Goal: Task Accomplishment & Management: Use online tool/utility

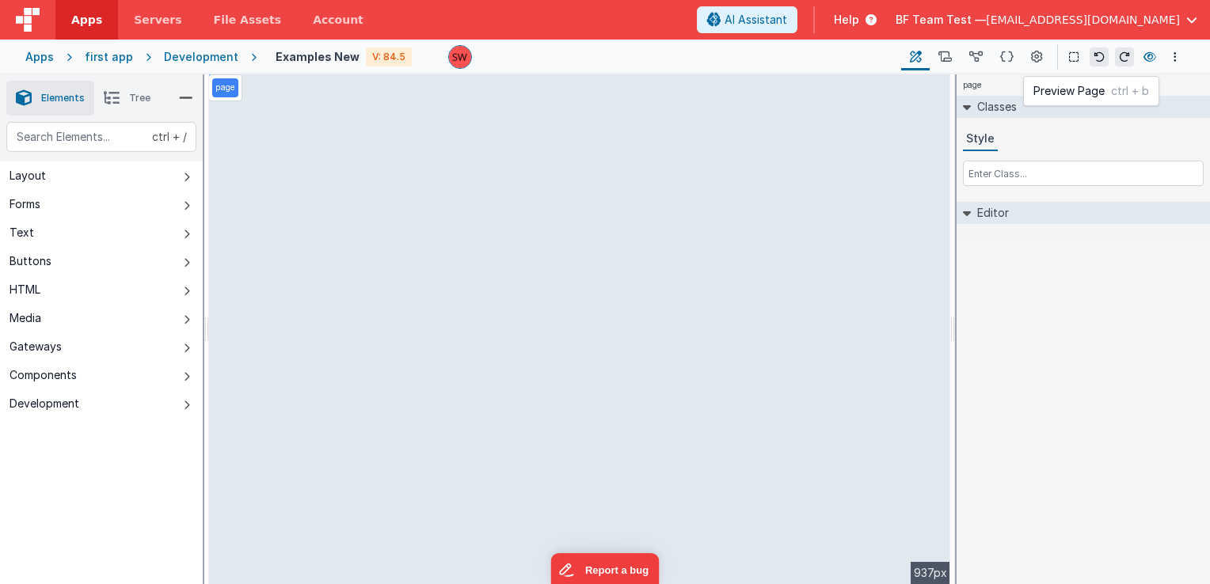
click at [1153, 51] on icon at bounding box center [1150, 56] width 13 height 11
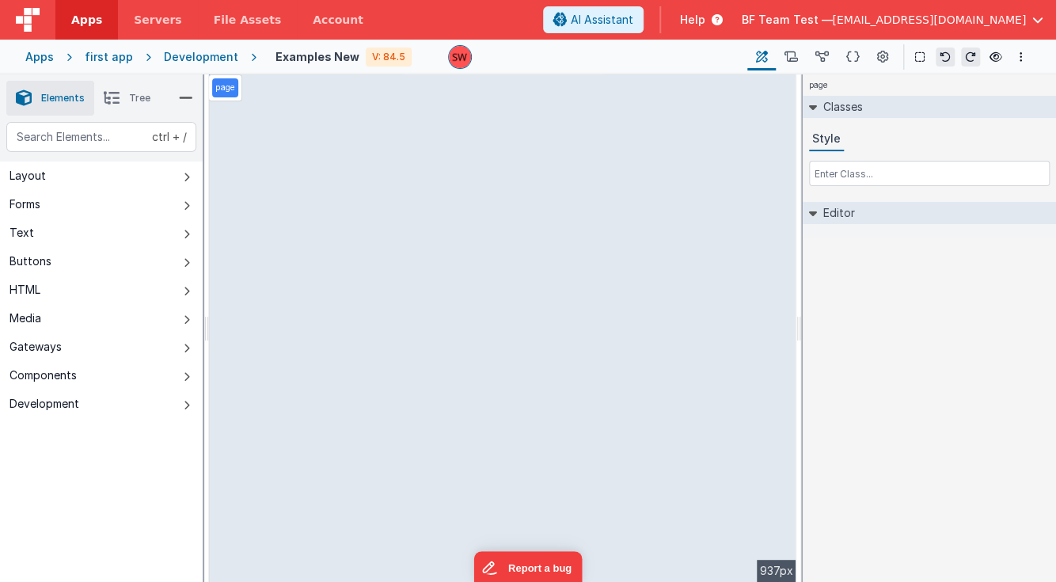
drag, startPoint x: 820, startPoint y: 53, endPoint x: 858, endPoint y: 32, distance: 43.2
click at [820, 53] on icon at bounding box center [822, 57] width 13 height 17
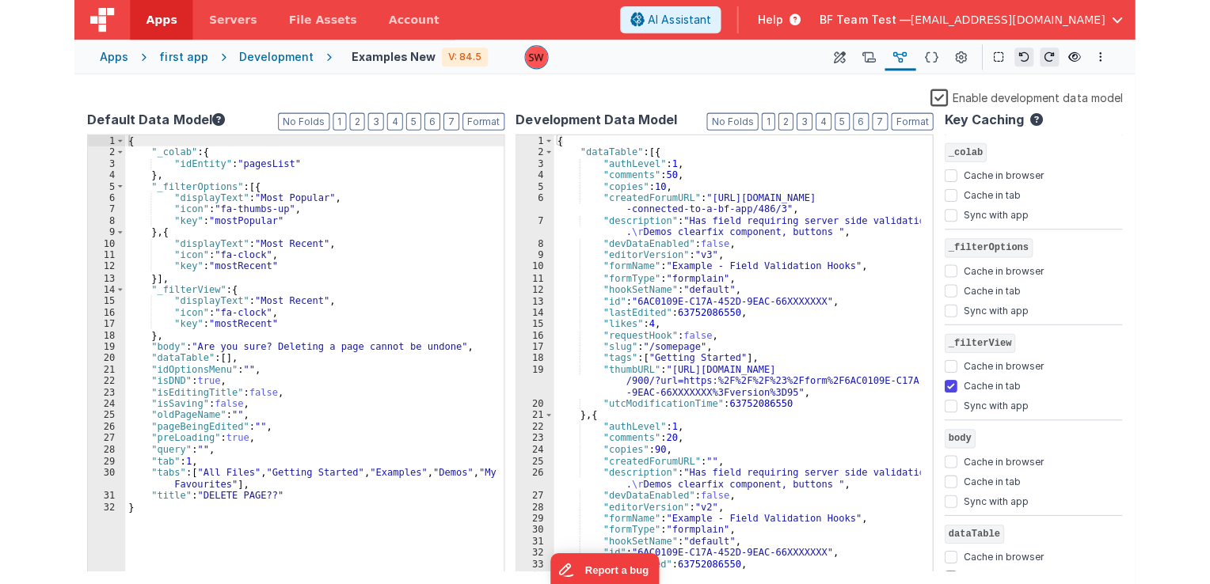
scroll to position [48, 0]
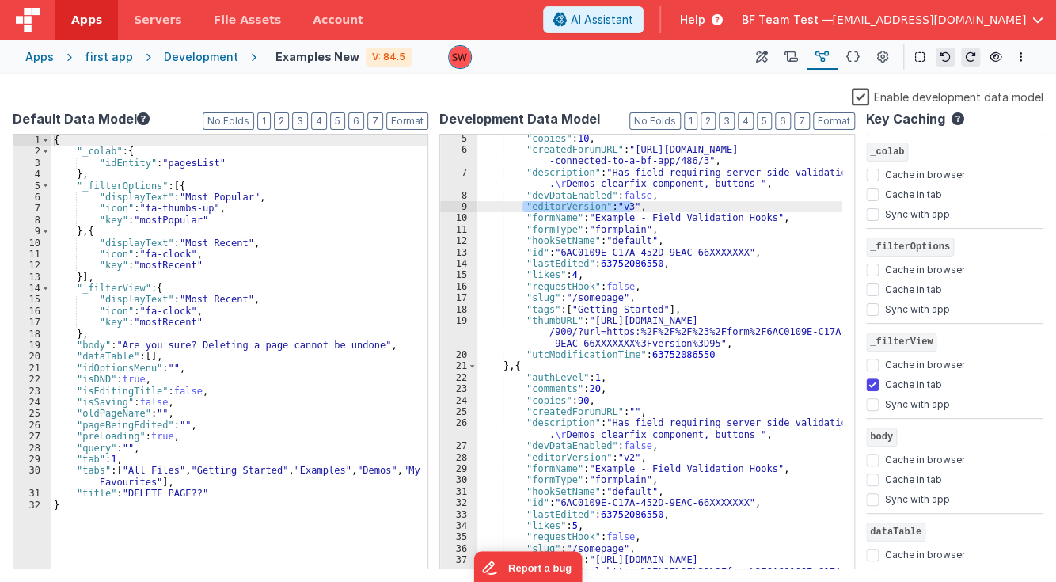
drag, startPoint x: 523, startPoint y: 207, endPoint x: 633, endPoint y: 210, distance: 110.1
click at [633, 210] on div ""copies" : 10 , "createdForumURL" : "https://forum.fmbetterforms.com/t/whos -co…" at bounding box center [660, 374] width 365 height 482
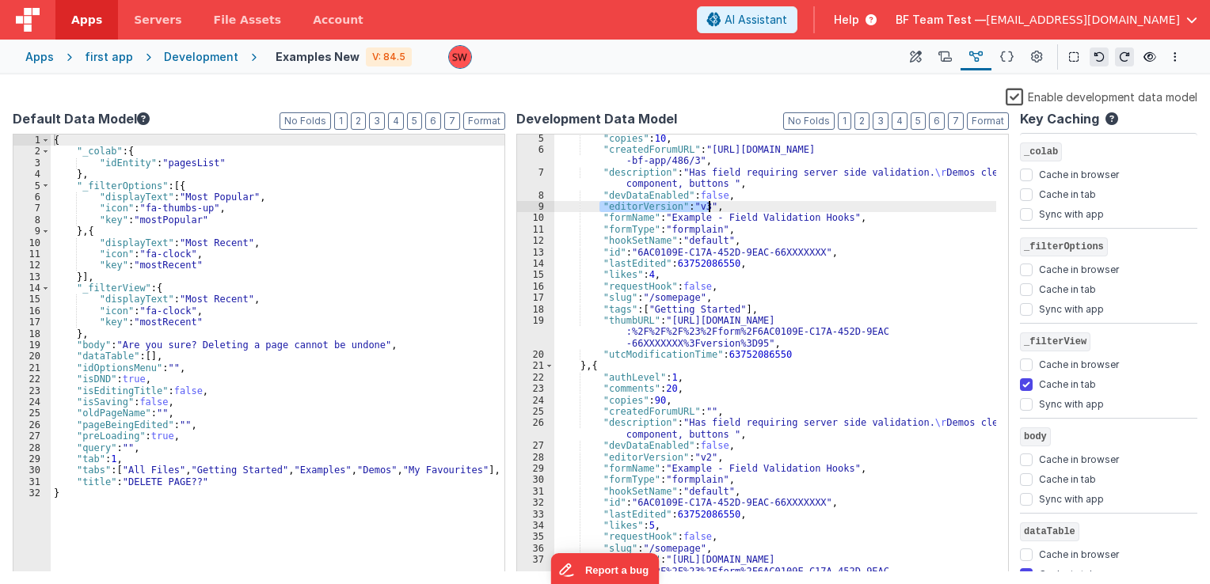
click at [708, 207] on div ""copies" : 10 , "createdForumURL" : "https://forum.fmbetterforms.com/t/whos-con…" at bounding box center [775, 354] width 442 height 438
click at [919, 69] on button at bounding box center [915, 57] width 29 height 27
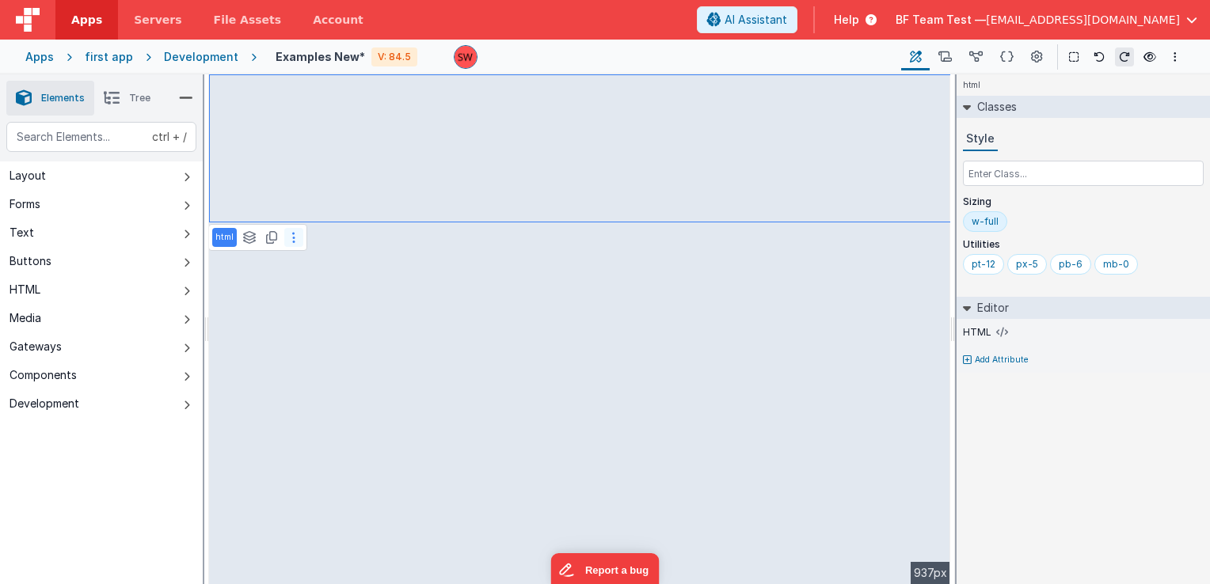
click at [288, 240] on button at bounding box center [293, 237] width 19 height 19
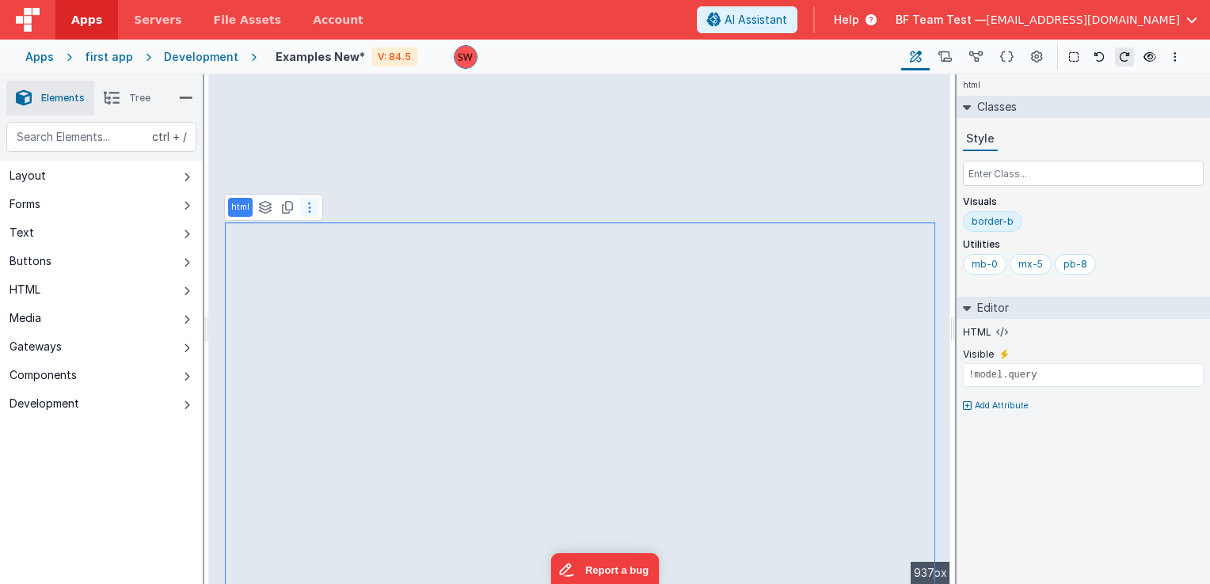
click at [315, 207] on button at bounding box center [309, 207] width 19 height 19
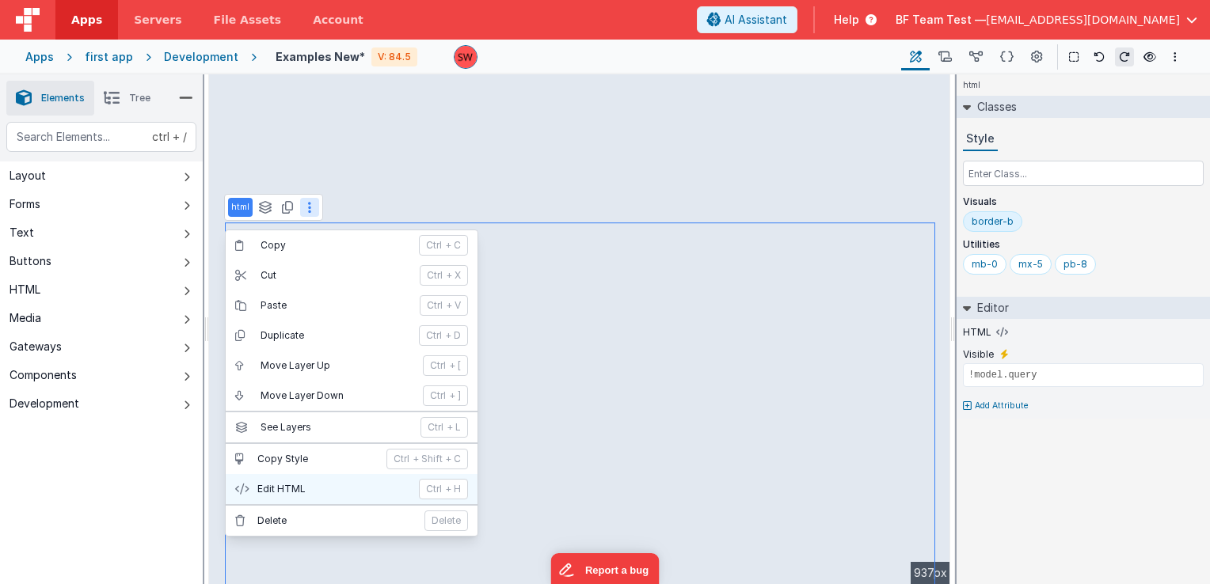
click at [316, 489] on p "Edit HTML" at bounding box center [333, 489] width 152 height 13
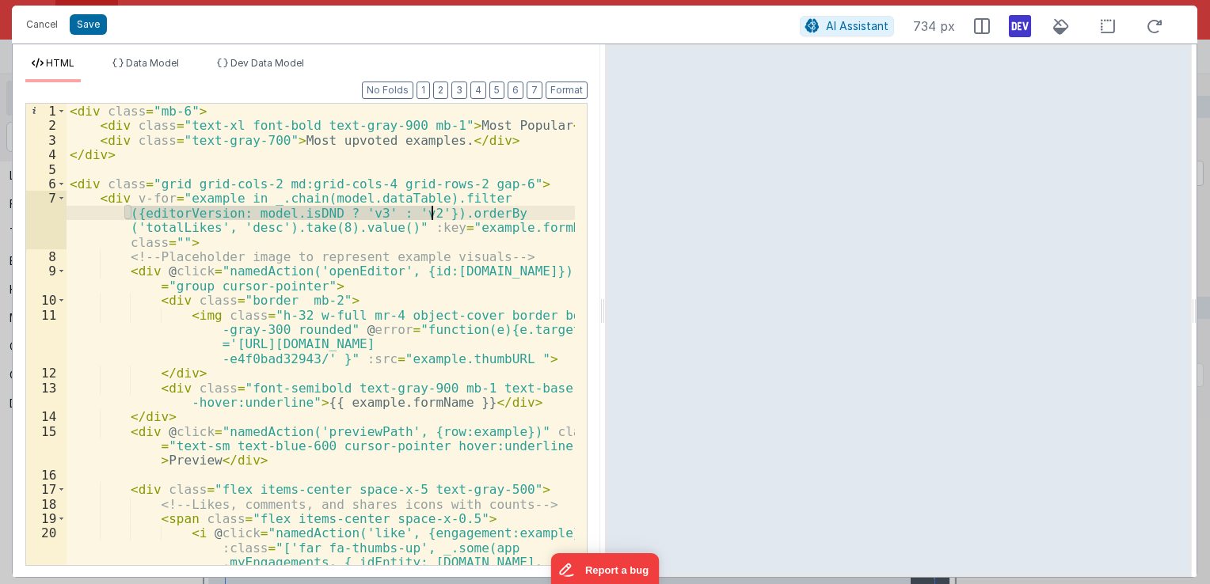
drag, startPoint x: 122, startPoint y: 214, endPoint x: 432, endPoint y: 212, distance: 309.7
click at [432, 212] on div "< div class = "mb-6" > < div class = "text-xl font-bold text-gray-900 mb-1" > M…" at bounding box center [321, 379] width 508 height 550
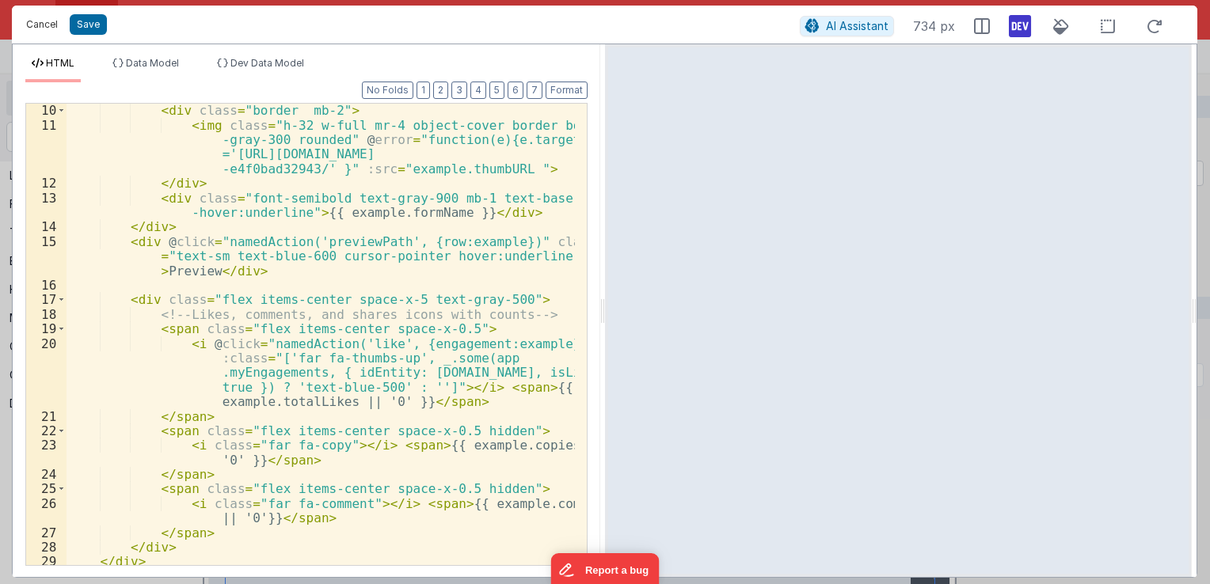
click at [27, 23] on button "Cancel" at bounding box center [42, 24] width 48 height 22
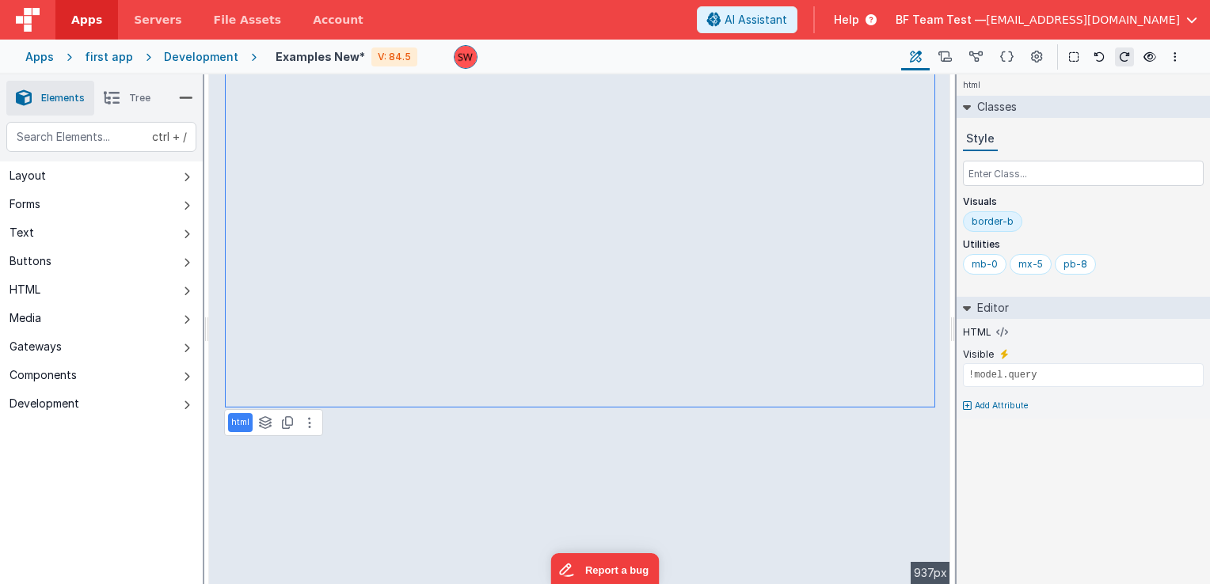
type input "div"
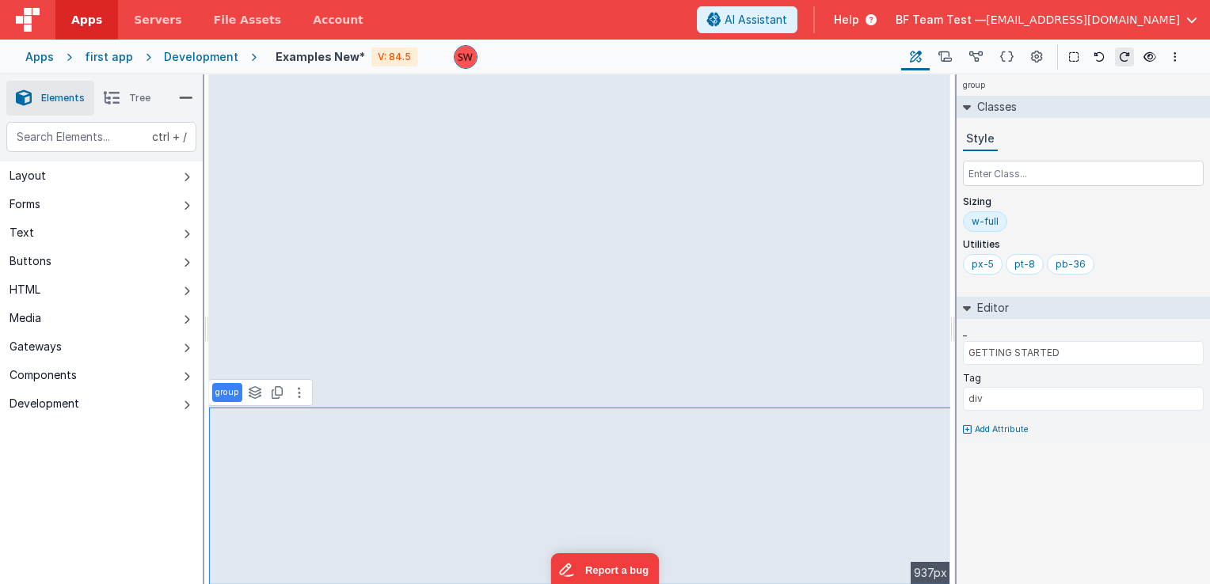
click at [133, 102] on span "Tree" at bounding box center [139, 98] width 21 height 13
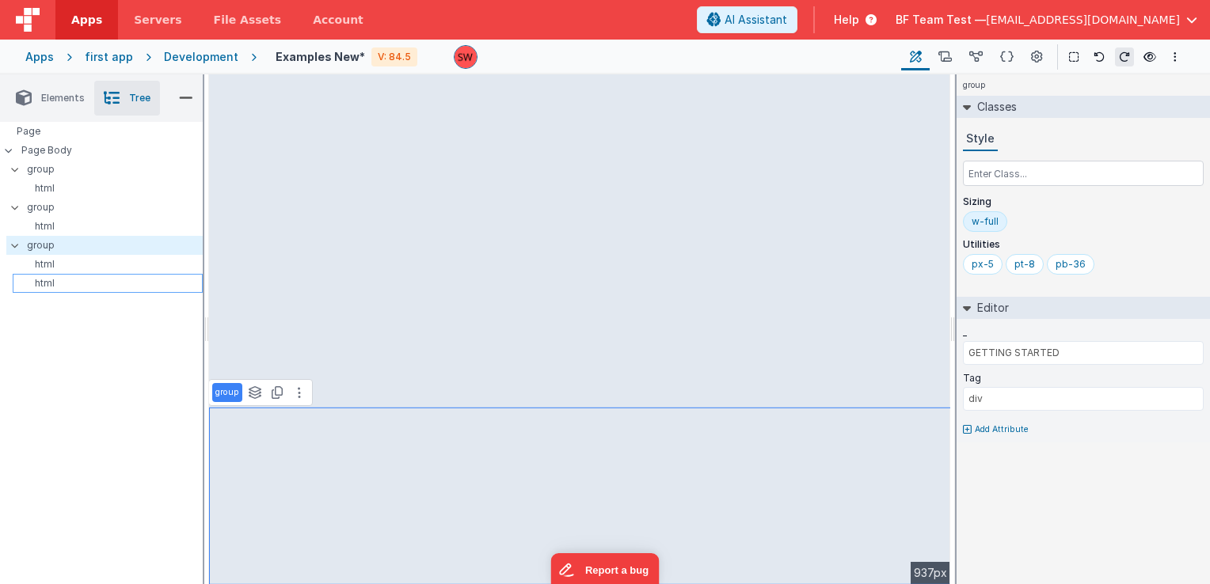
click at [65, 282] on p "html" at bounding box center [110, 283] width 183 height 13
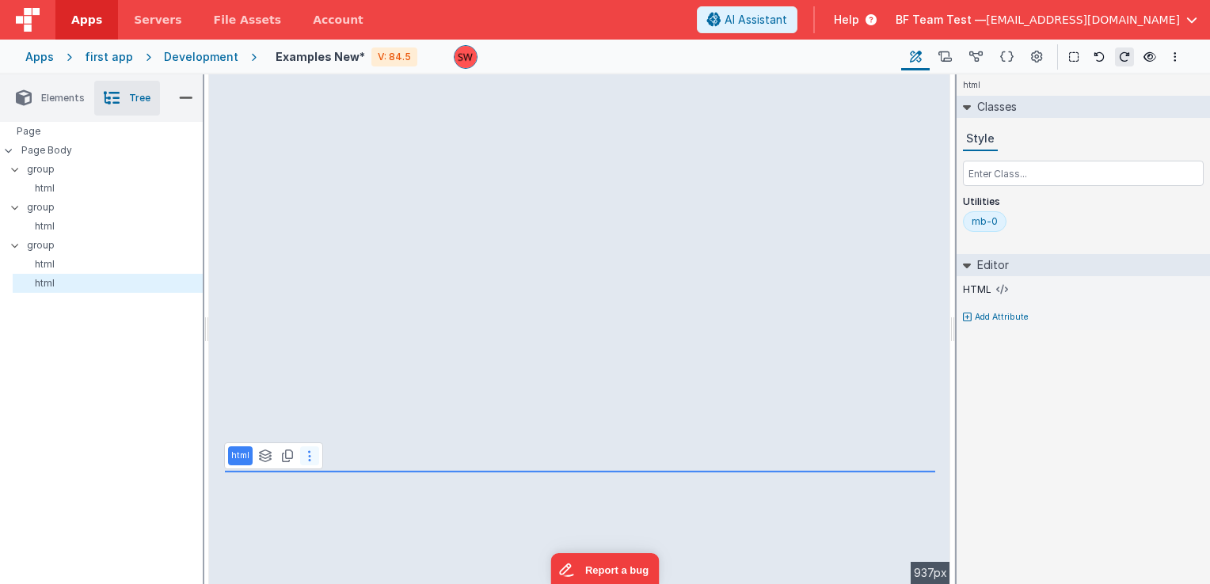
click at [314, 462] on button at bounding box center [309, 456] width 19 height 19
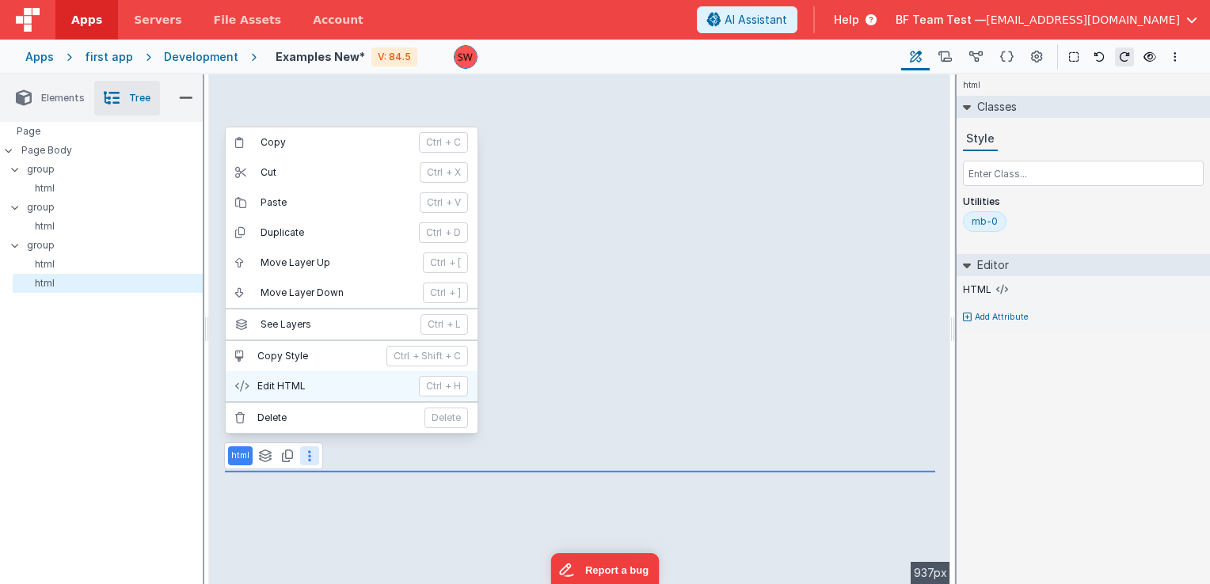
click at [314, 394] on button "Edit HTML ctrl + H" at bounding box center [352, 386] width 252 height 30
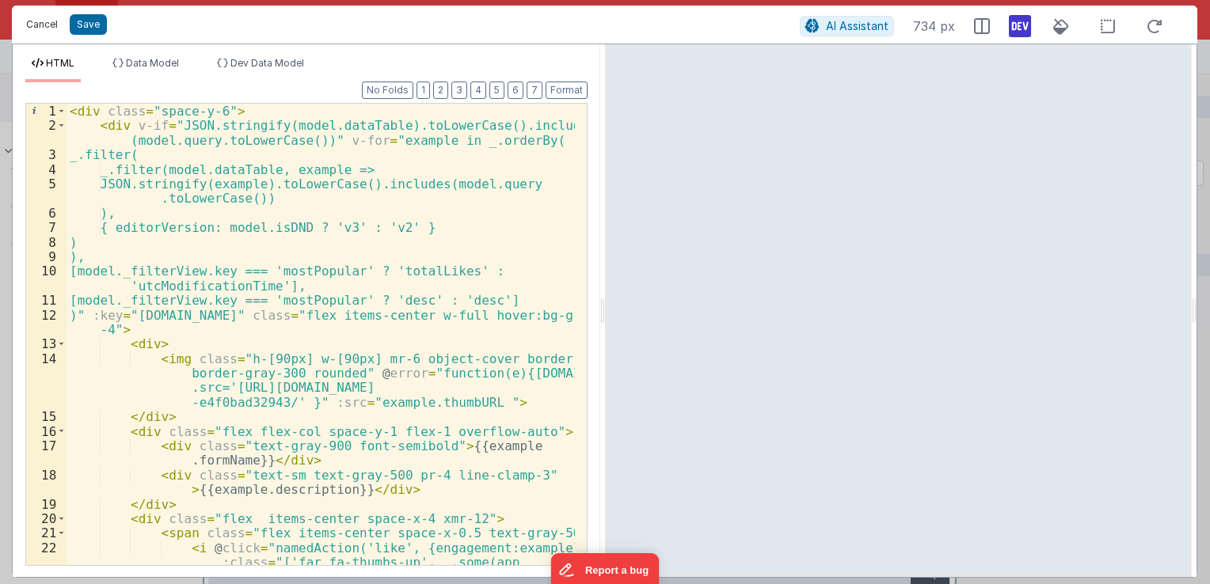
click at [39, 26] on button "Cancel" at bounding box center [42, 24] width 48 height 22
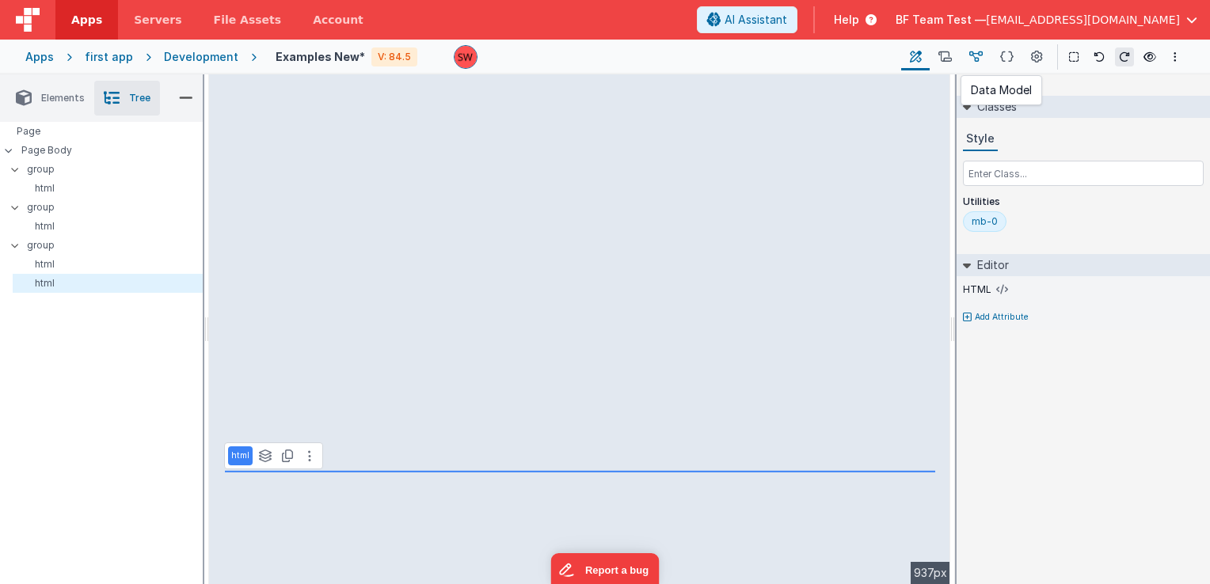
click at [976, 65] on icon at bounding box center [975, 57] width 13 height 17
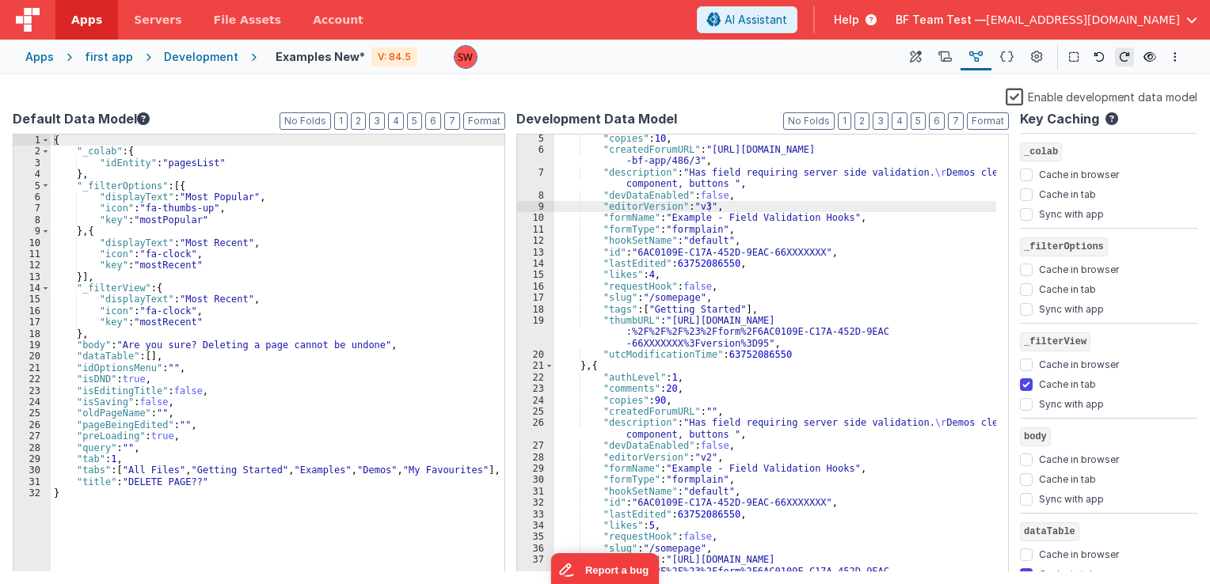
scroll to position [0, 0]
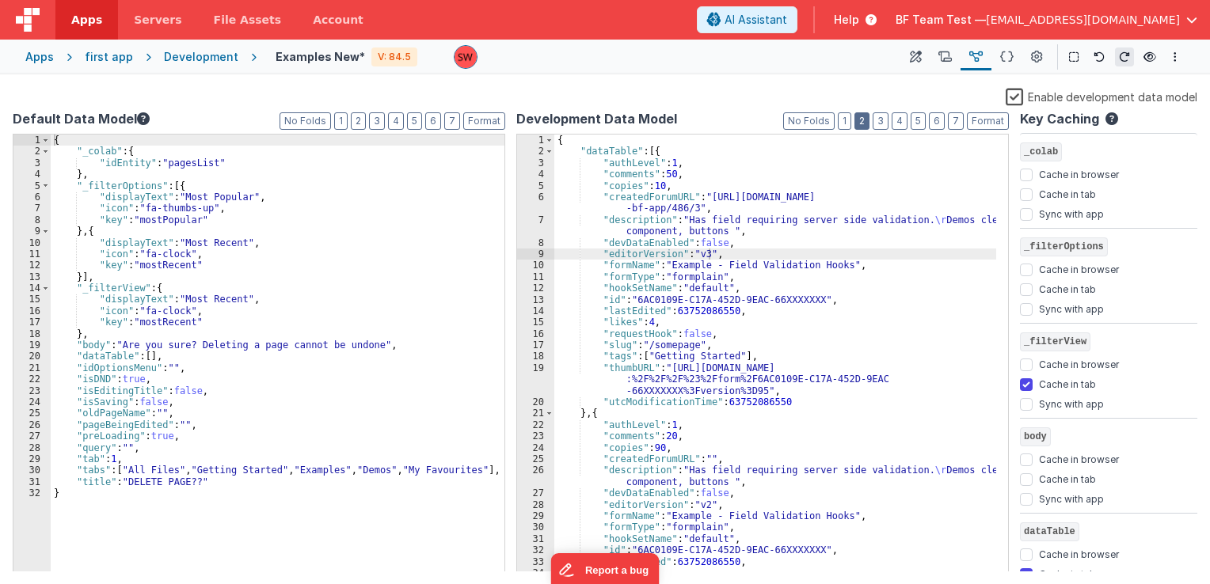
click at [870, 123] on button "2" at bounding box center [862, 120] width 15 height 17
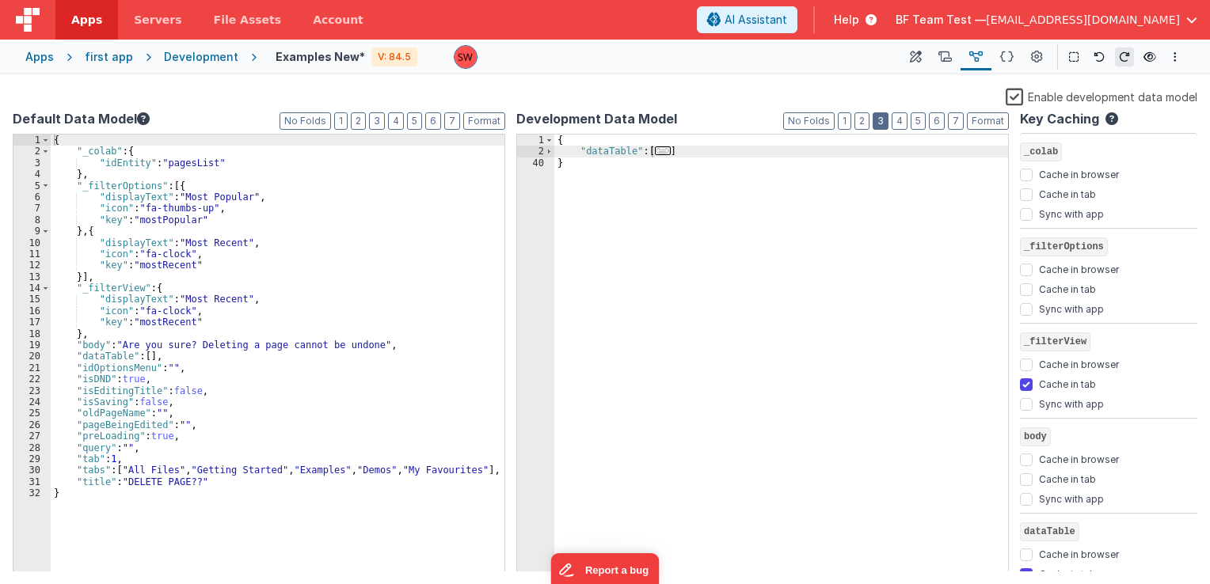
click at [878, 125] on button "3" at bounding box center [881, 120] width 16 height 17
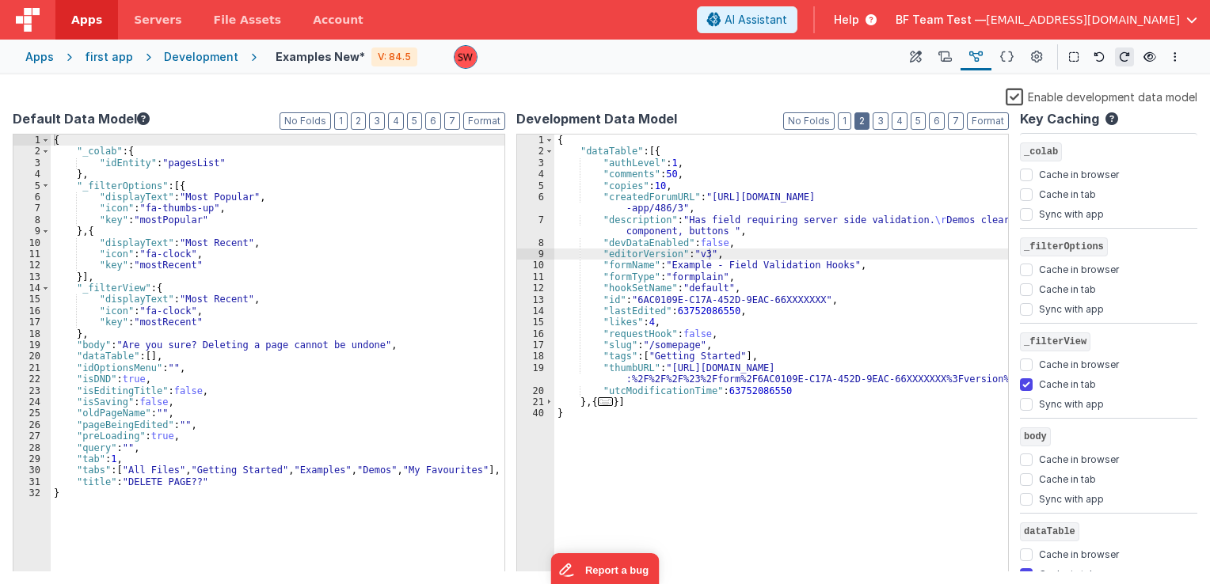
click at [868, 123] on button "2" at bounding box center [862, 120] width 15 height 17
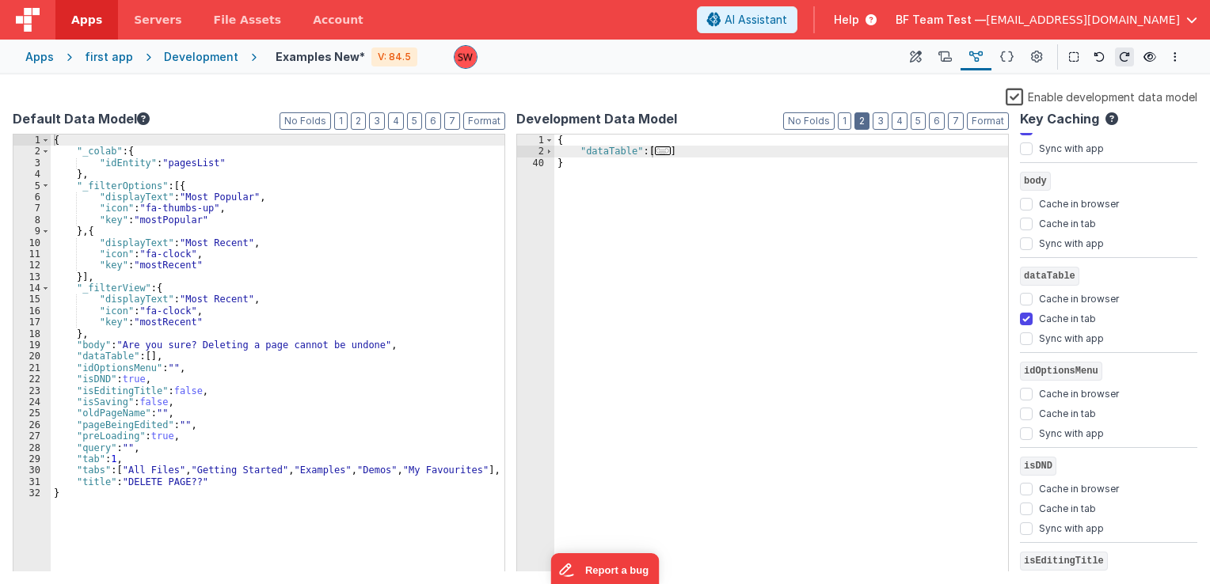
scroll to position [238, 0]
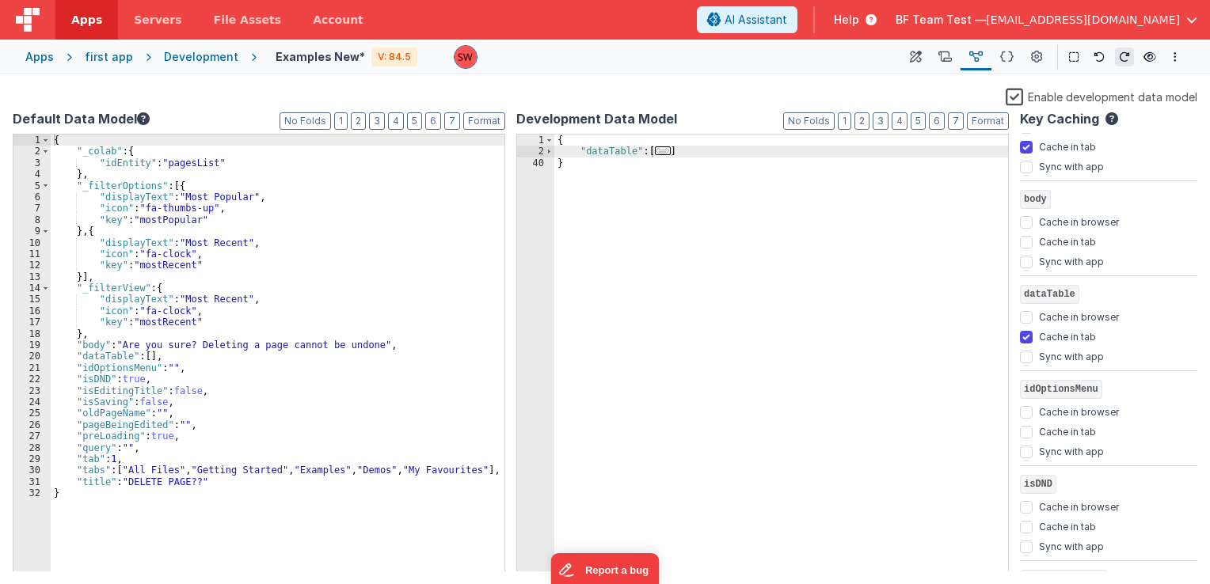
click at [23, 12] on img at bounding box center [28, 20] width 24 height 24
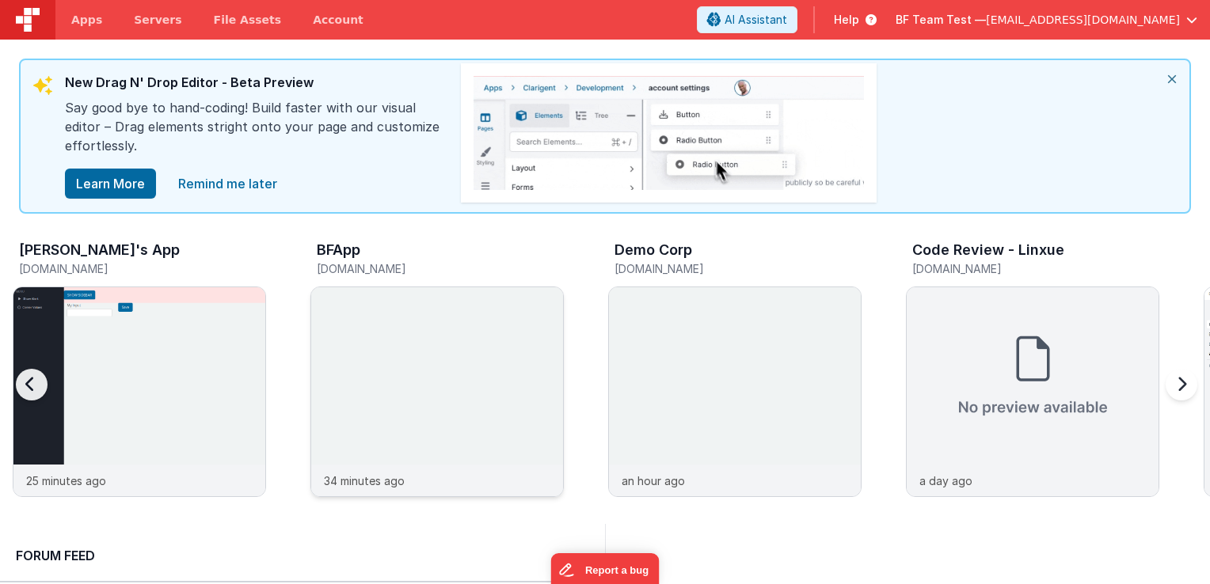
click at [421, 310] on img at bounding box center [437, 413] width 252 height 252
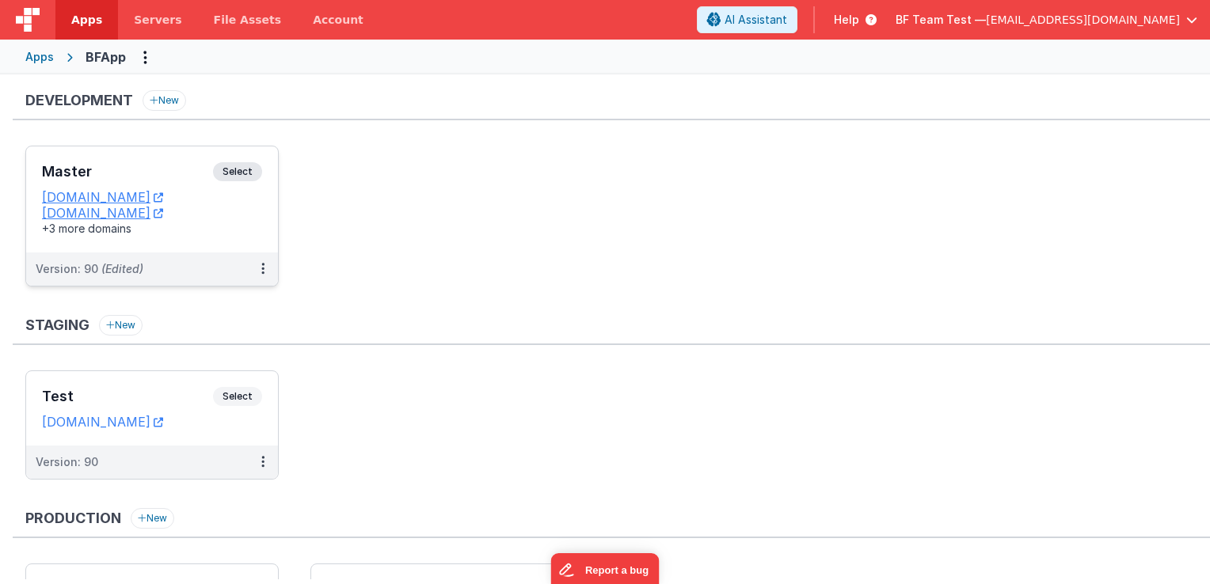
click at [230, 170] on span "Select" at bounding box center [237, 171] width 49 height 19
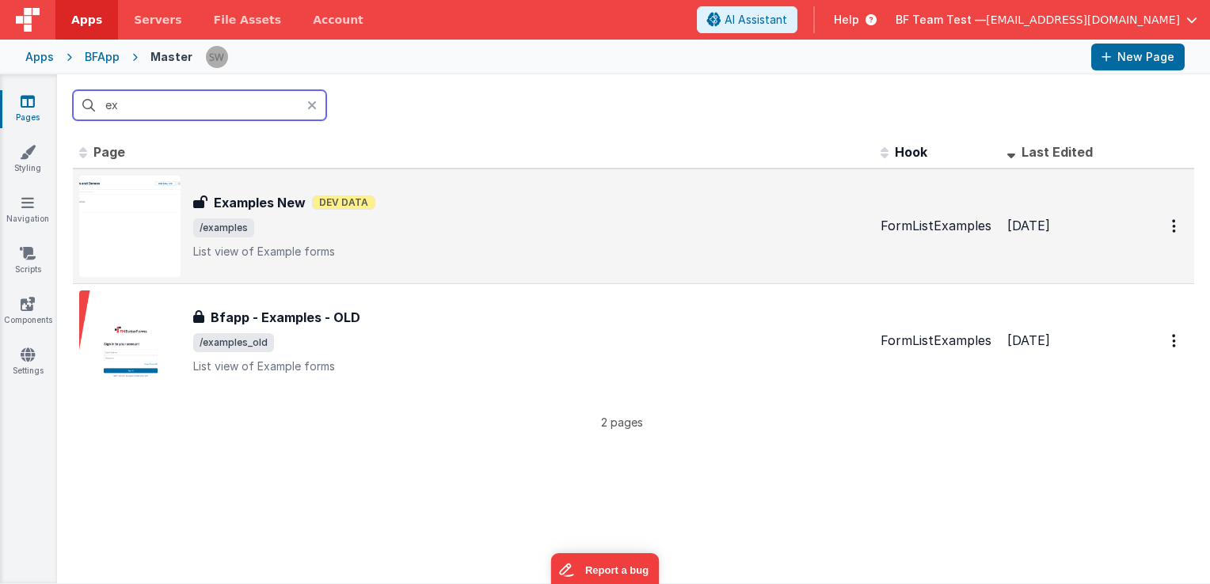
type input "ex"
click at [510, 184] on div "Examples New Examples New Dev Data /examples List view of Example forms" at bounding box center [473, 226] width 789 height 101
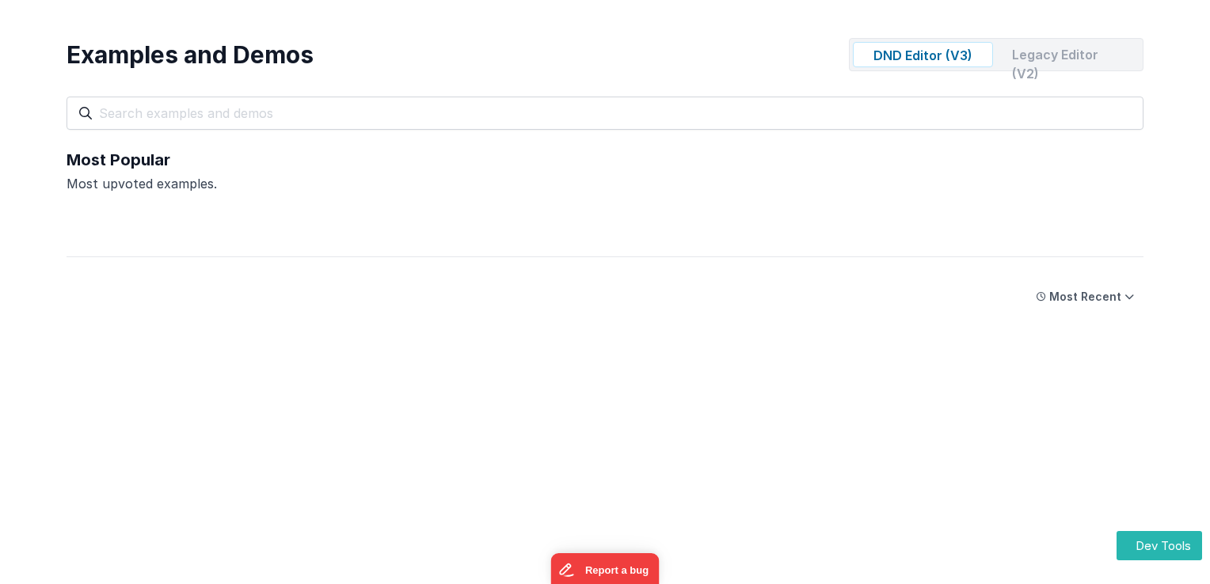
click at [1044, 59] on div "Legacy Editor (V2)" at bounding box center [1069, 54] width 140 height 25
click at [888, 71] on div "Examples and Demos DND Editor (V3) Legacy Editor (V2) All Files Getting Started…" at bounding box center [605, 84] width 1077 height 92
click at [957, 48] on div "DND Editor (V3)" at bounding box center [923, 54] width 140 height 25
click at [1151, 546] on button "Dev Tools" at bounding box center [1160, 545] width 86 height 29
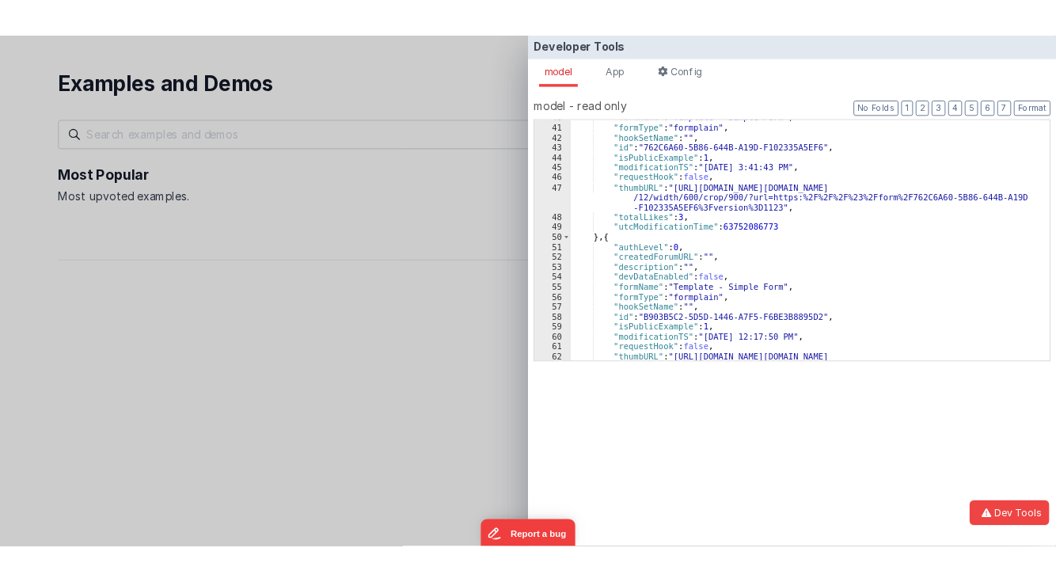
scroll to position [665, 0]
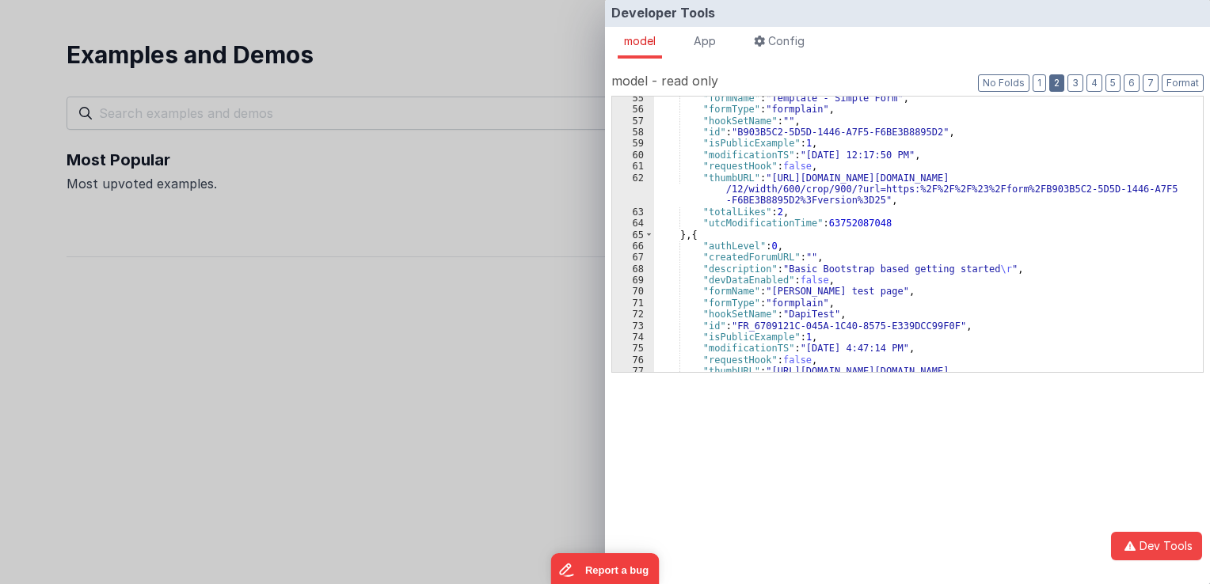
click at [1060, 84] on button "2" at bounding box center [1056, 82] width 15 height 17
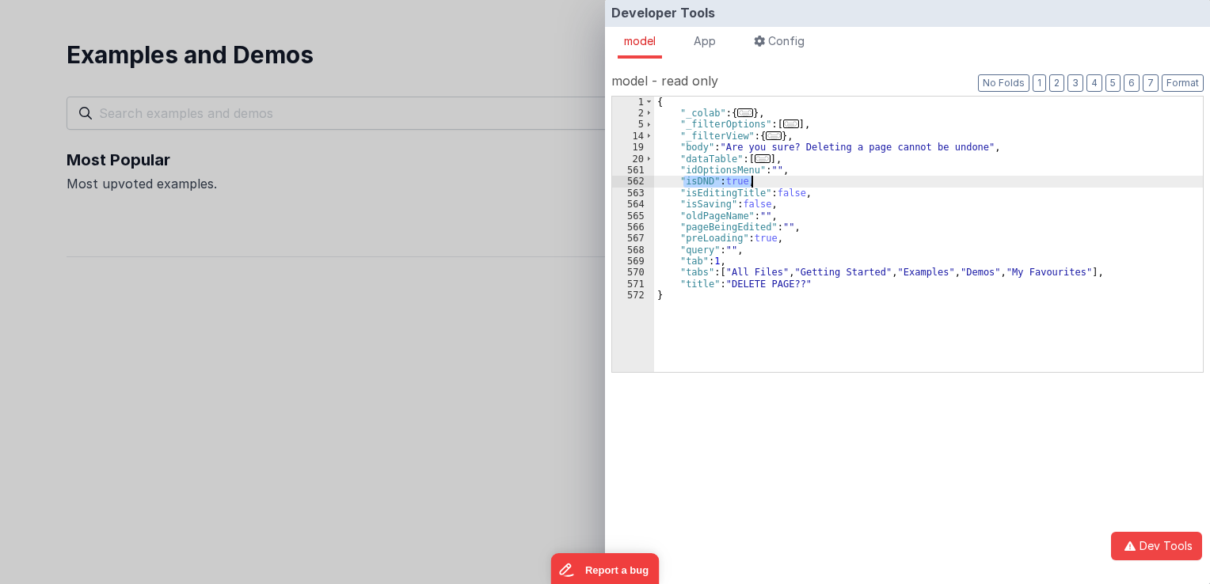
drag, startPoint x: 683, startPoint y: 181, endPoint x: 749, endPoint y: 182, distance: 65.8
click at [749, 182] on div "{ "_colab" : { ... } , "_filterOptions" : [ ... ] , "_filterView" : { ... } , "…" at bounding box center [928, 246] width 549 height 299
click at [539, 36] on div "Developer Tools model App Params Log (1) Misc Windows Config model - read only …" at bounding box center [605, 292] width 1210 height 584
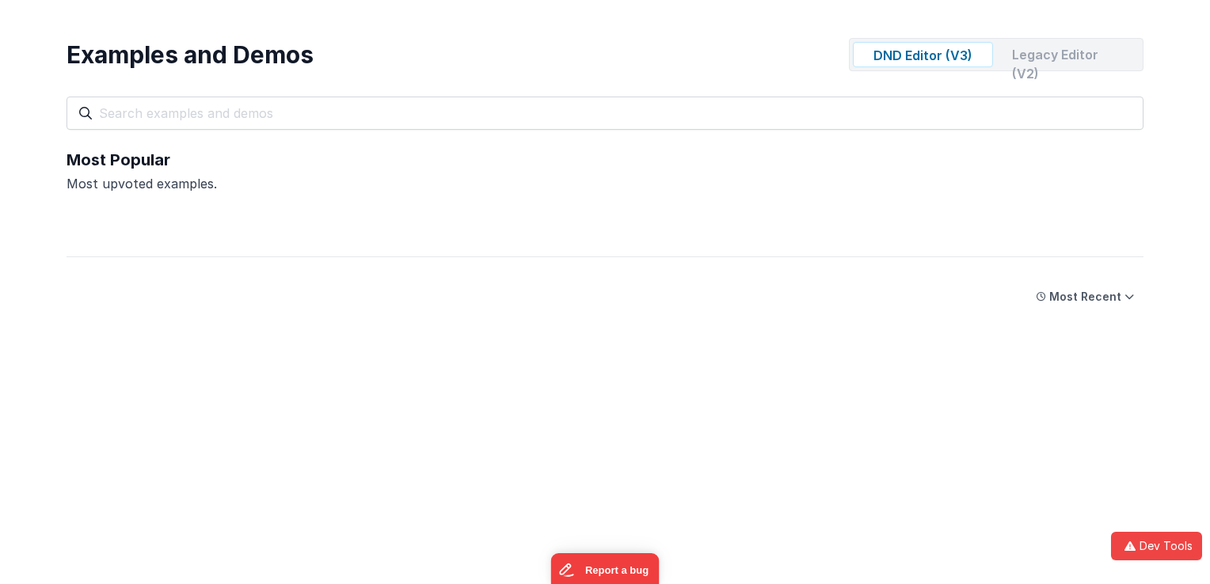
click at [1059, 48] on div "Legacy Editor (V2)" at bounding box center [1069, 54] width 140 height 25
click at [932, 65] on div "DND Editor (V3)" at bounding box center [923, 54] width 140 height 25
click at [1093, 55] on div "Legacy Editor (V2)" at bounding box center [1069, 54] width 140 height 25
drag, startPoint x: 63, startPoint y: 190, endPoint x: 160, endPoint y: 224, distance: 102.4
click at [160, 224] on div "Most Popular Most upvoted examples." at bounding box center [605, 203] width 1109 height 108
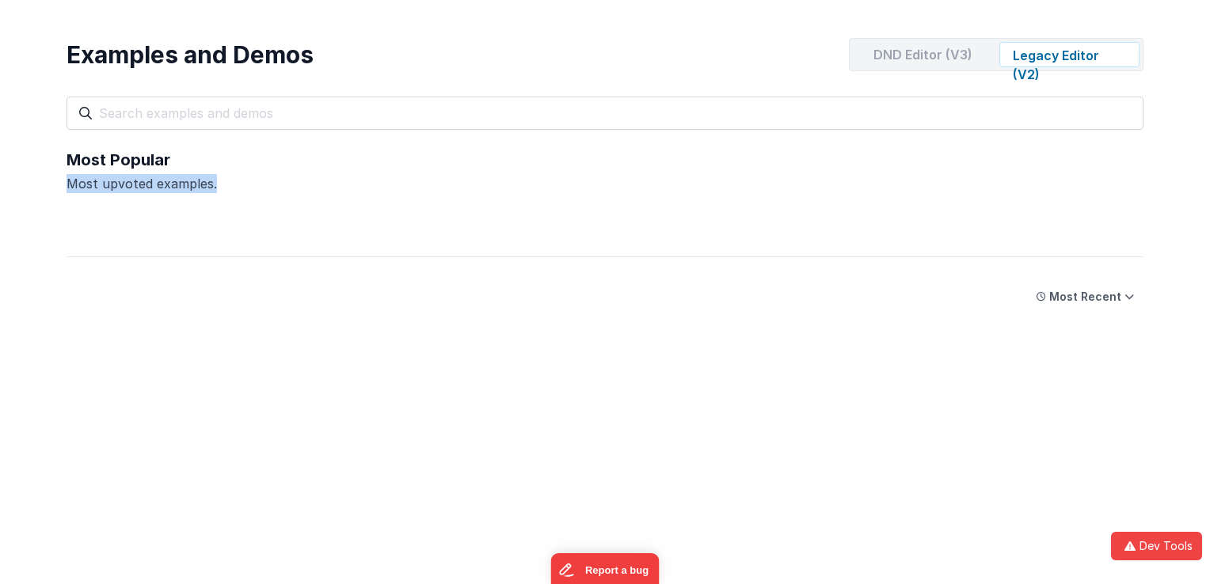
click at [393, 232] on div "Most Popular Most upvoted examples." at bounding box center [605, 203] width 1077 height 108
click at [167, 187] on div "Most upvoted examples." at bounding box center [605, 183] width 1077 height 19
click at [910, 59] on div "DND Editor (V3)" at bounding box center [923, 54] width 140 height 25
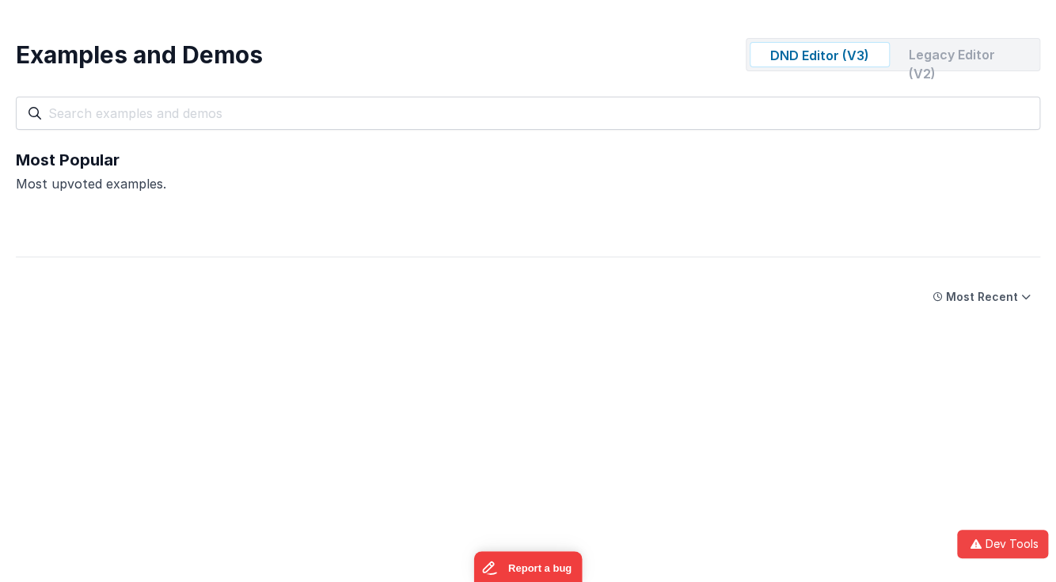
click at [648, 32] on div "Examples and Demos DND Editor (V3) Legacy Editor (V2) All Files Getting Started…" at bounding box center [528, 74] width 1056 height 149
